Goal: Task Accomplishment & Management: Complete application form

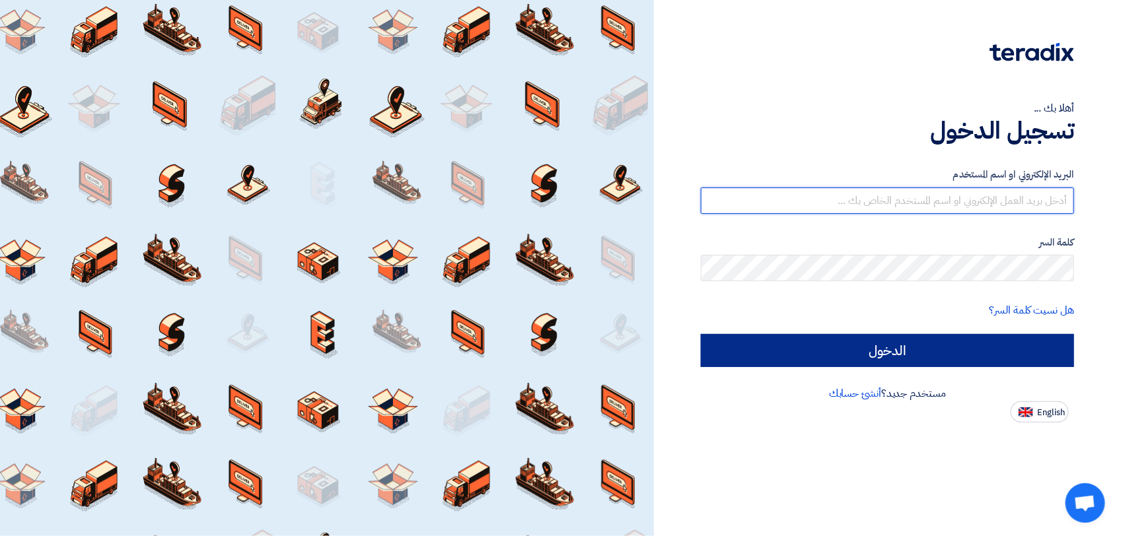
type input "[PERSON_NAME][EMAIL_ADDRESS][DOMAIN_NAME]"
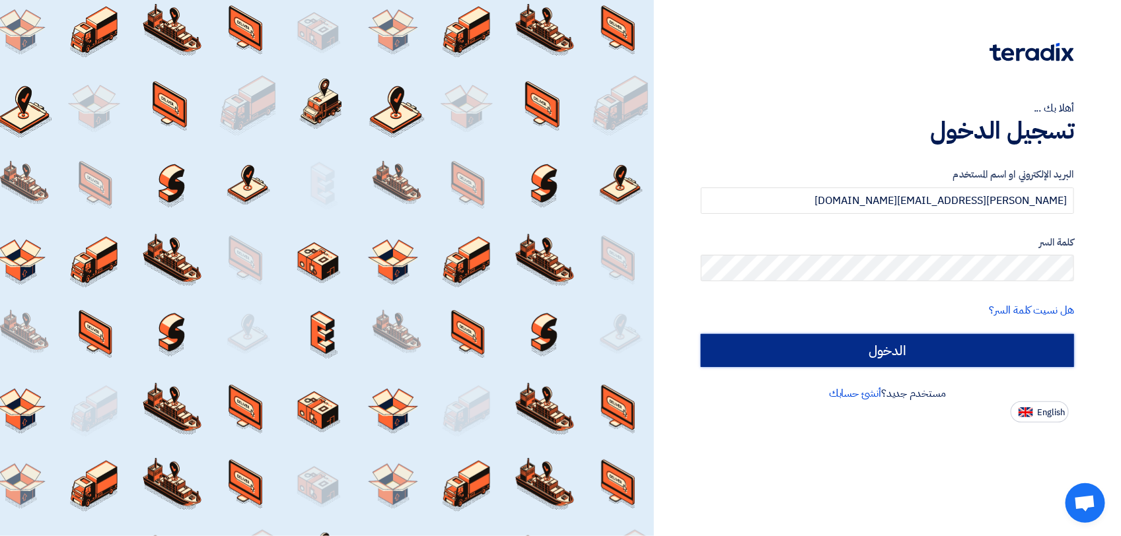
click at [717, 355] on input "الدخول" at bounding box center [887, 350] width 373 height 33
type input "Sign in"
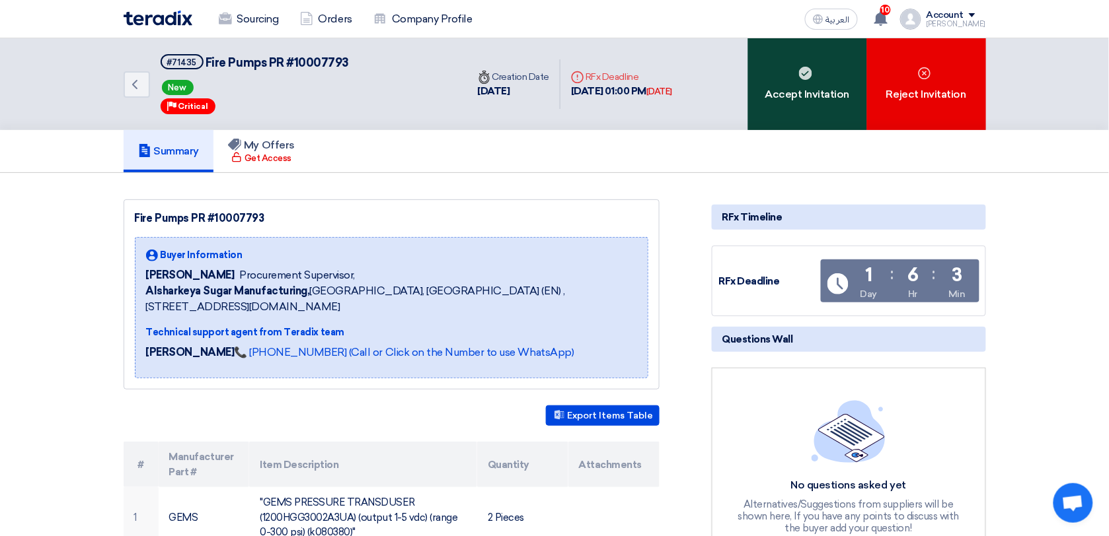
click at [816, 104] on div "Accept Invitation" at bounding box center [807, 84] width 119 height 92
click at [807, 110] on div "Accept Invitation" at bounding box center [807, 84] width 119 height 92
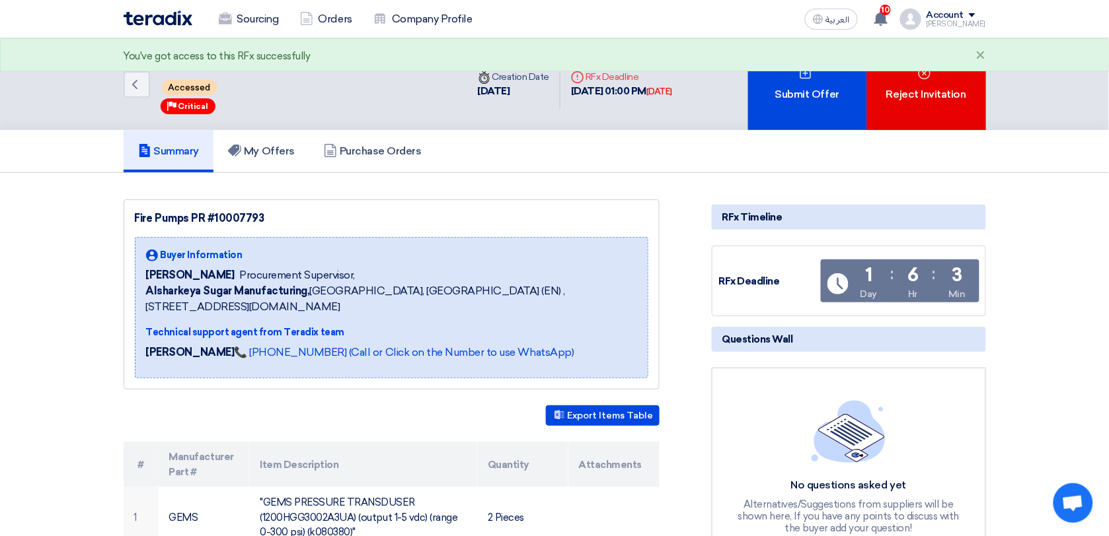
click at [819, 91] on div "Submit Offer" at bounding box center [807, 84] width 119 height 92
drag, startPoint x: 773, startPoint y: 83, endPoint x: 1044, endPoint y: 174, distance: 286.4
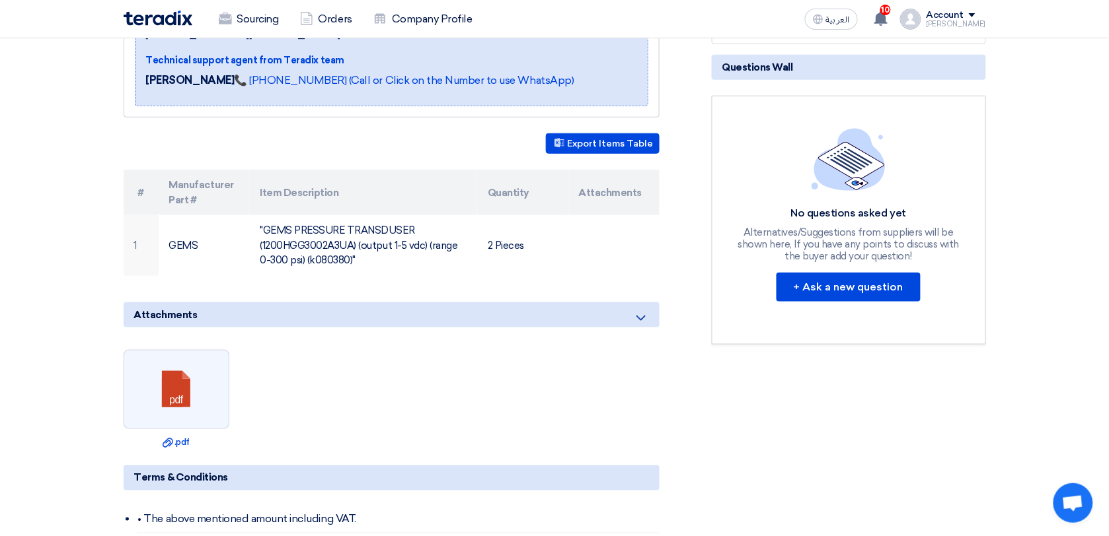
scroll to position [273, 0]
drag, startPoint x: 167, startPoint y: 385, endPoint x: 312, endPoint y: 440, distance: 154.7
click at [312, 440] on ul "pdf Download file .pdf" at bounding box center [392, 399] width 536 height 112
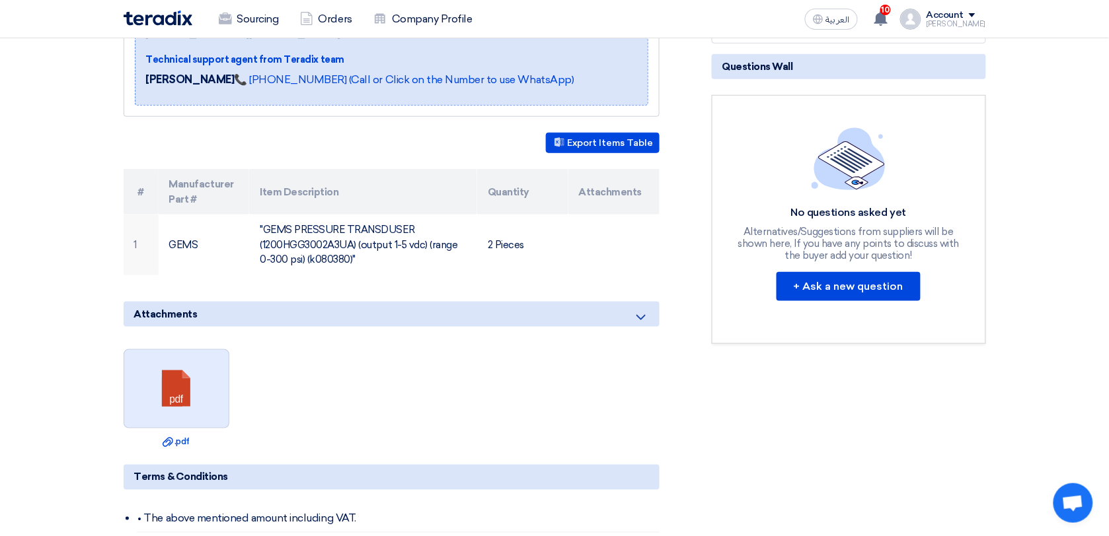
click at [189, 405] on link at bounding box center [177, 389] width 106 height 79
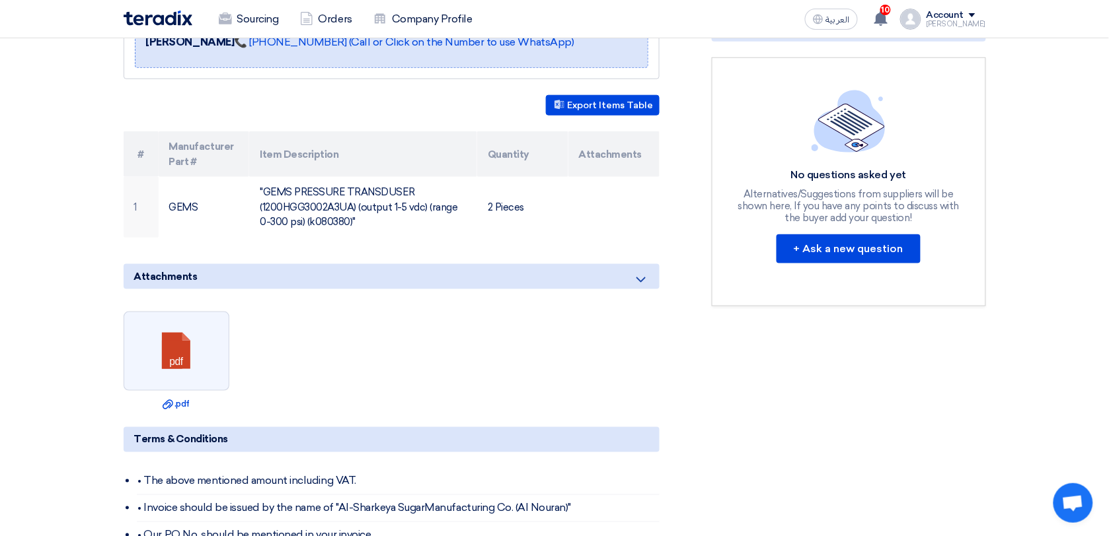
scroll to position [0, 0]
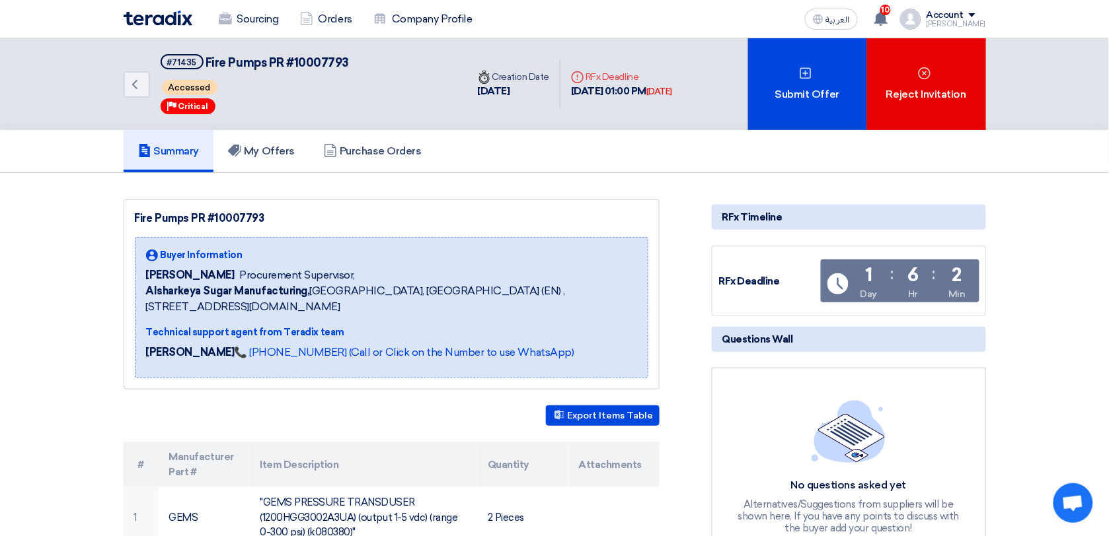
drag, startPoint x: 588, startPoint y: 74, endPoint x: 730, endPoint y: 85, distance: 142.4
click at [730, 85] on div "Back #71435 Fire Pumps PR #10007793 Accessed Priority Critical Time Creation Da…" at bounding box center [555, 84] width 862 height 92
copy div "RFx Deadline 18 Sep, 2025 01:00 PM Tomorrow"
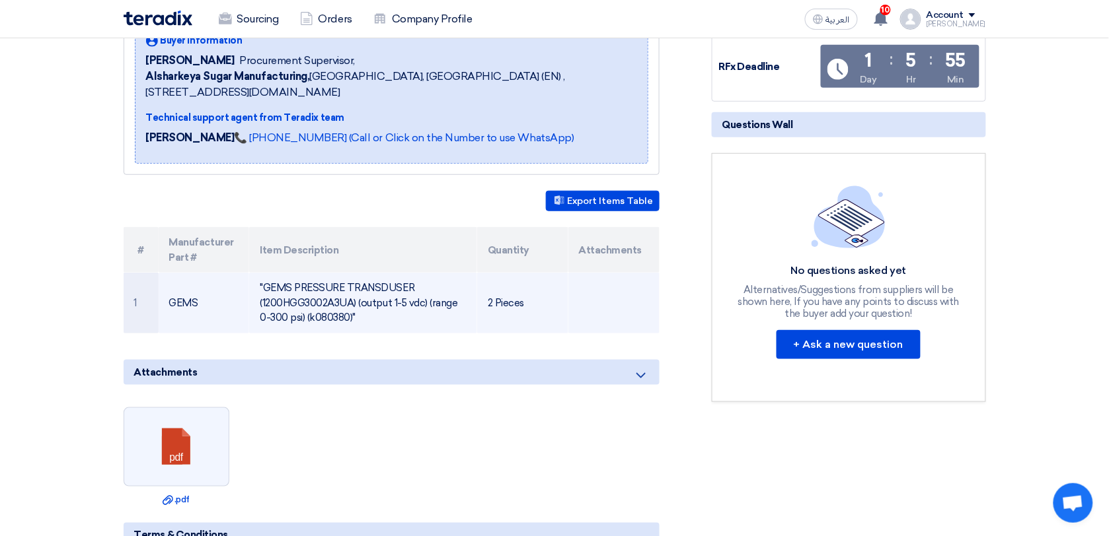
scroll to position [213, 0]
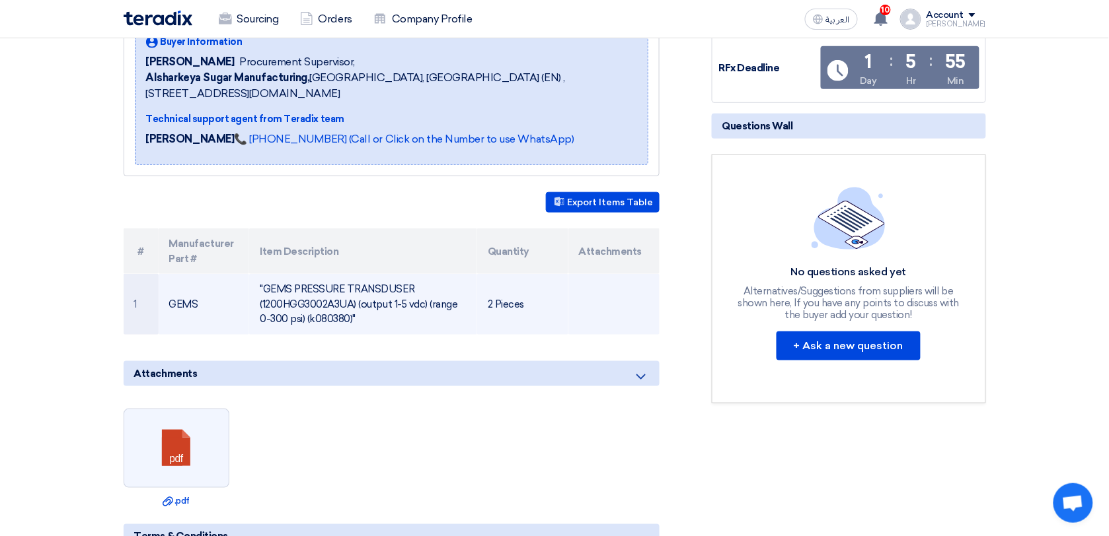
drag, startPoint x: 208, startPoint y: 299, endPoint x: 168, endPoint y: 296, distance: 39.7
click at [168, 296] on td "GEMS" at bounding box center [204, 304] width 91 height 61
copy td "GEMS"
drag, startPoint x: 258, startPoint y: 286, endPoint x: 462, endPoint y: 314, distance: 206.7
click at [462, 314] on td ""GEMS PRESSURE TRANSDUSER (1200HGG3002A3UA) (output 1-5 vdc) (range 0-300 psi) …" at bounding box center [363, 304] width 228 height 61
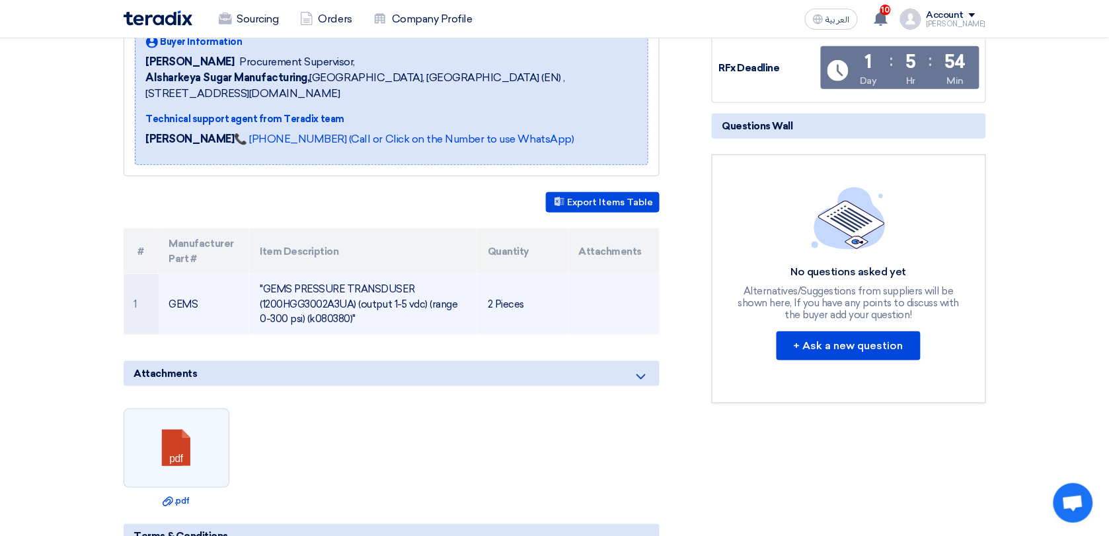
copy td ""GEMS PRESSURE TRANSDUSER (1200HGG3002A3UA) (output 1-5 vdc) (range 0-300 psi) …"
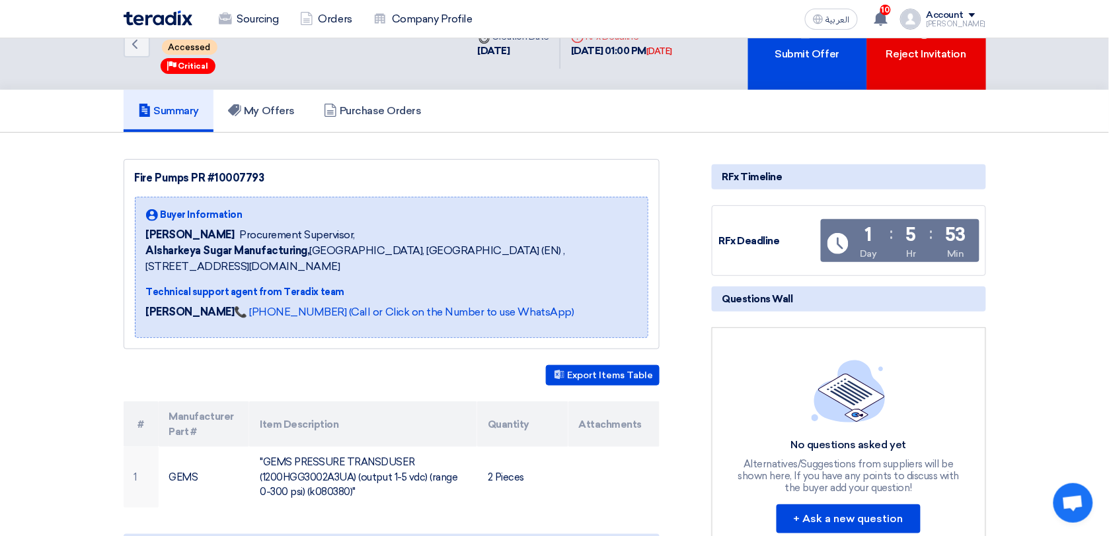
scroll to position [0, 0]
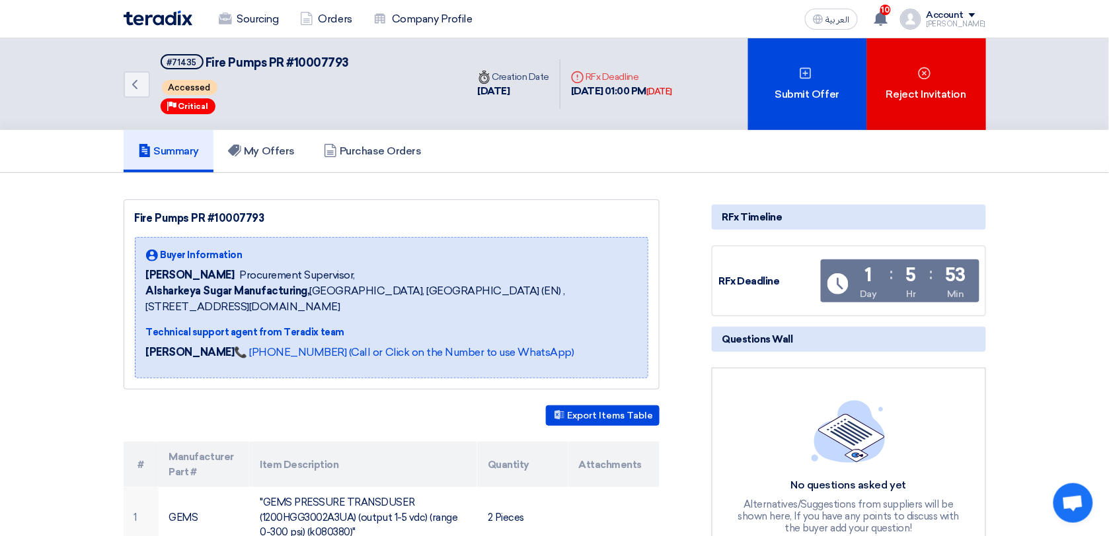
drag, startPoint x: 589, startPoint y: 75, endPoint x: 715, endPoint y: 90, distance: 127.1
click at [682, 90] on div "Deadline RFx Deadline 18 Sep, 2025 01:00 PM Tomorrow" at bounding box center [621, 84] width 122 height 50
copy div "RFx Deadline 18 Sep, 2025 01:00 PM Tomorrow"
